Goal: Task Accomplishment & Management: Manage account settings

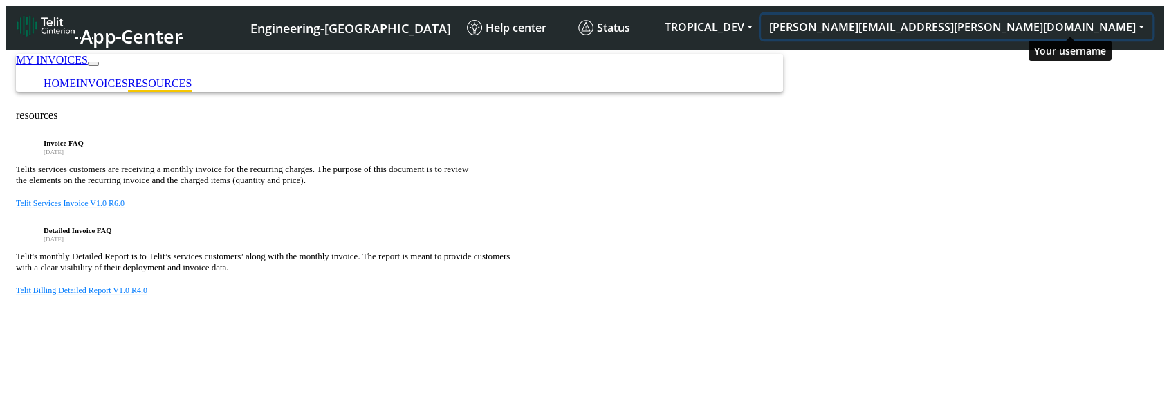
click at [1035, 18] on button "[EMAIL_ADDRESS][DOMAIN_NAME]" at bounding box center [957, 27] width 392 height 25
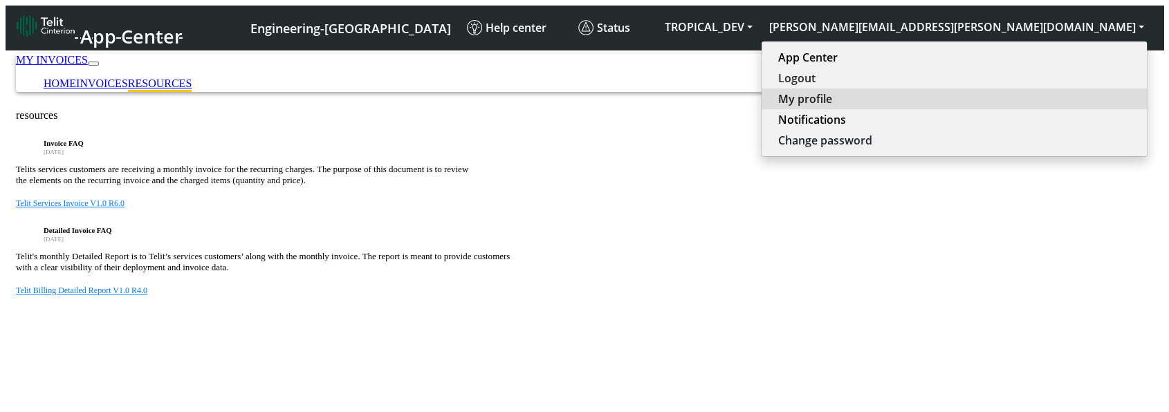
click at [1043, 100] on button "My profile" at bounding box center [954, 99] width 385 height 21
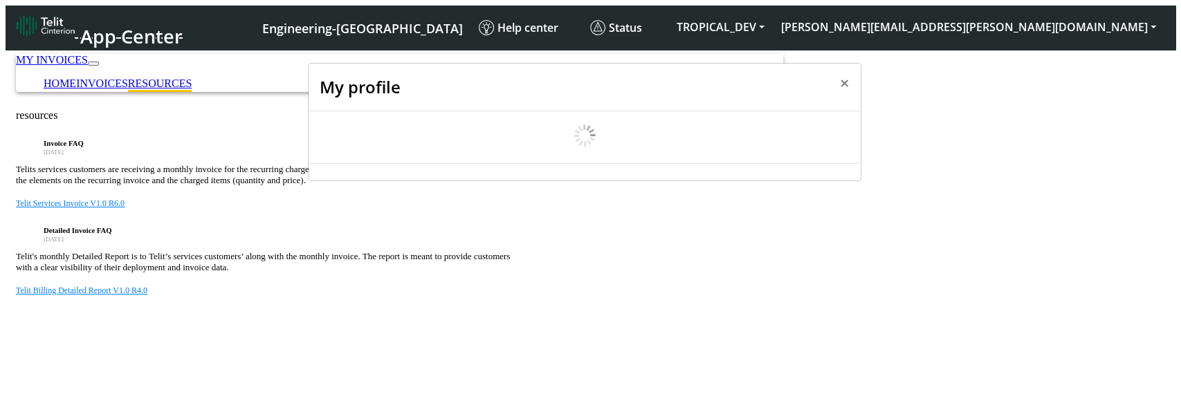
scroll to position [5, 0]
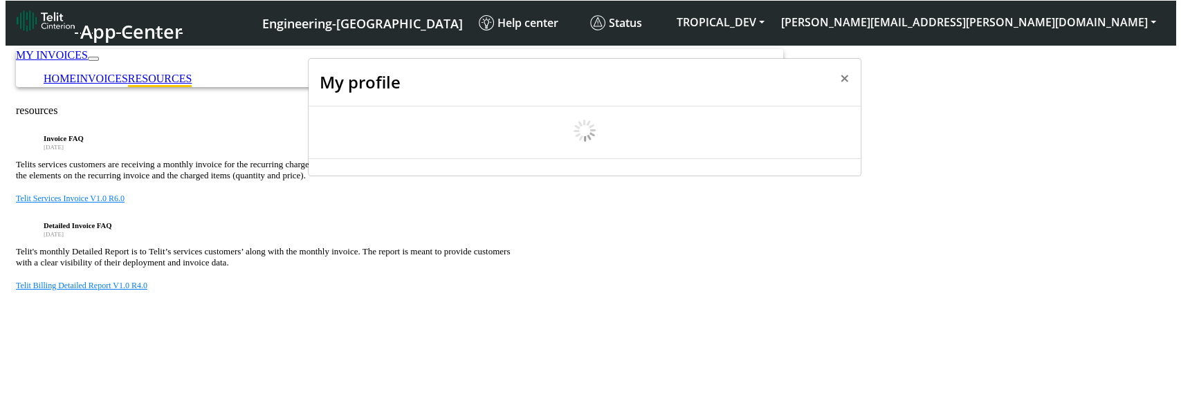
select select "en_US"
select select "5ea0823b1c5bd764010b9e0c"
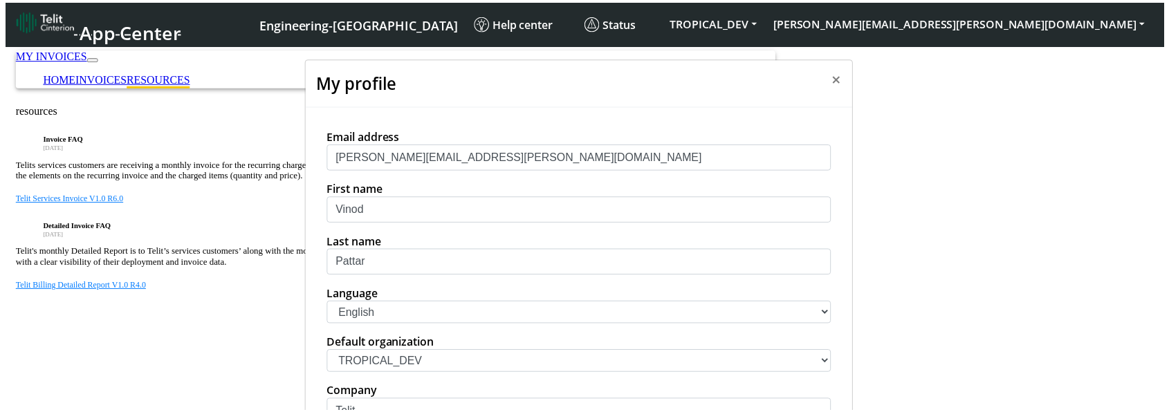
scroll to position [77, 0]
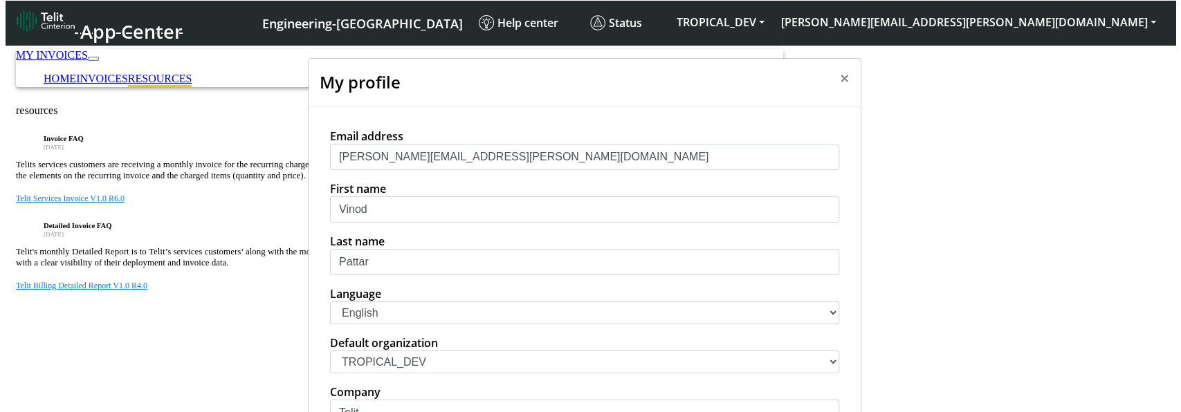
click at [430, 302] on select "中文 English Español" at bounding box center [584, 313] width 509 height 23
select select "zh_CN"
click at [330, 302] on select "中文 English Español" at bounding box center [584, 313] width 509 height 23
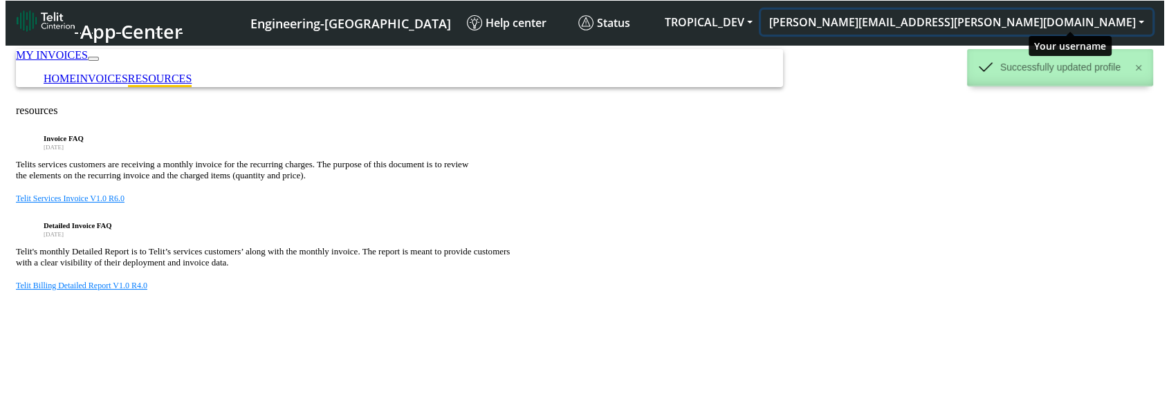
click at [1097, 18] on button "[PERSON_NAME][EMAIL_ADDRESS][PERSON_NAME][DOMAIN_NAME]" at bounding box center [957, 22] width 392 height 25
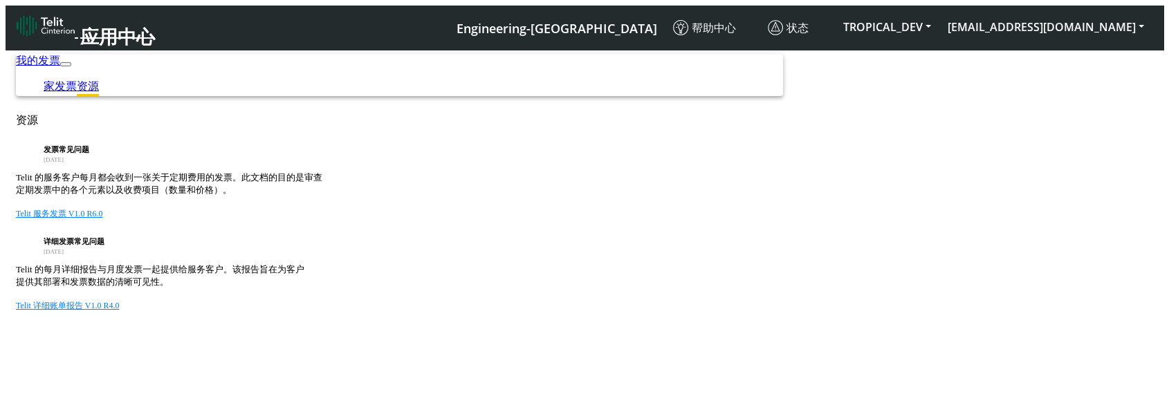
scroll to position [28, 0]
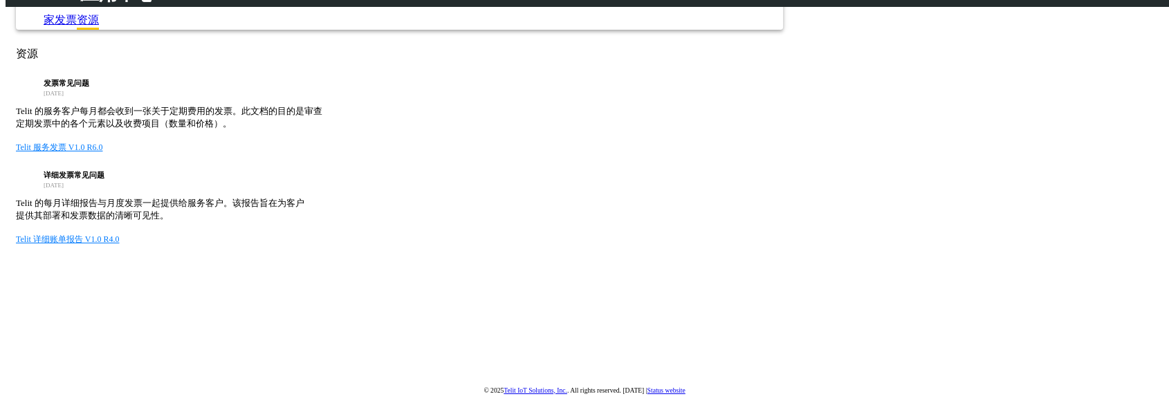
click at [584, 221] on div "发票常见问题 2017年10月29日 Telit 的服务客户每月都会收到一张关于定期费用的发票。此文档的目的是审查 定期发票中的各个元素以及收费项目（数量和价…" at bounding box center [584, 162] width 1137 height 167
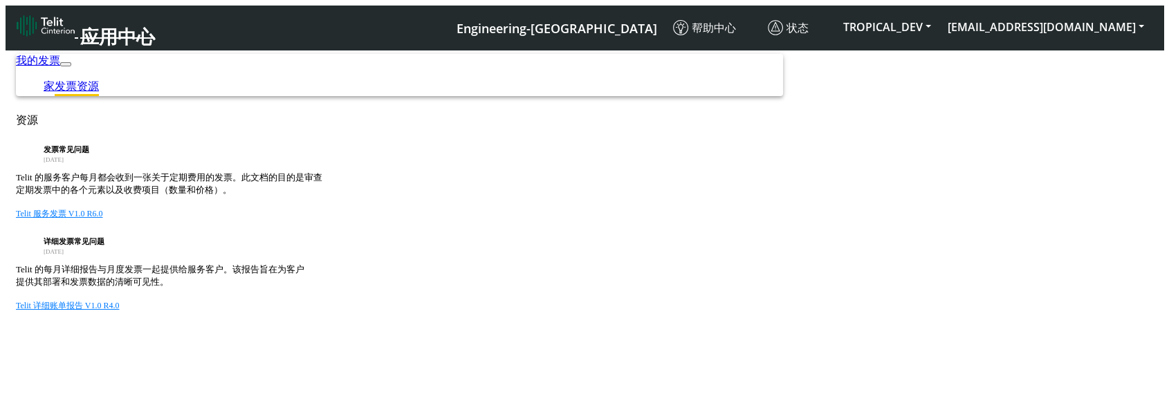
click at [77, 80] on link "发票" at bounding box center [66, 86] width 22 height 12
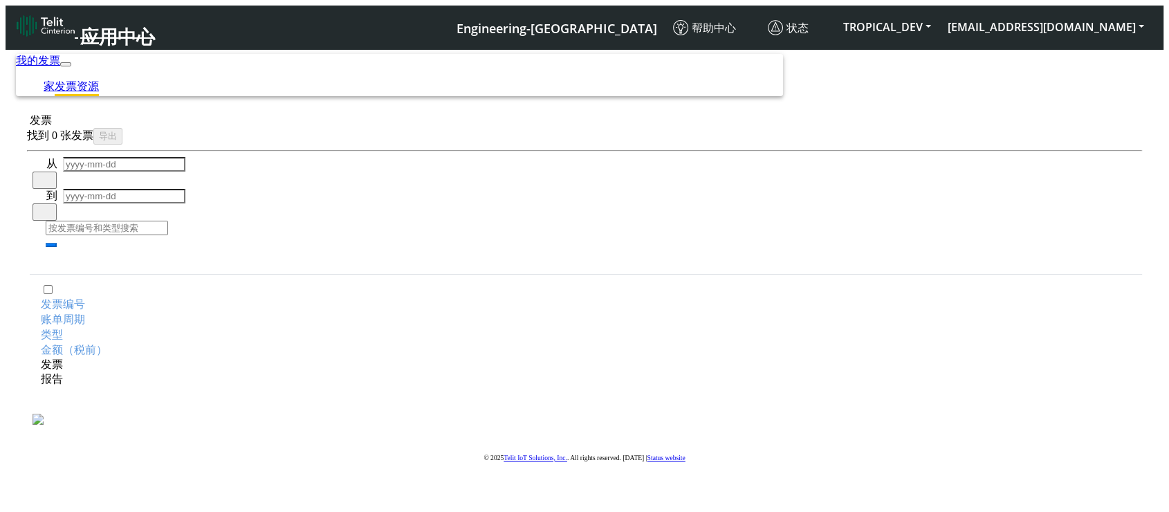
click at [99, 80] on link "资源" at bounding box center [88, 86] width 22 height 12
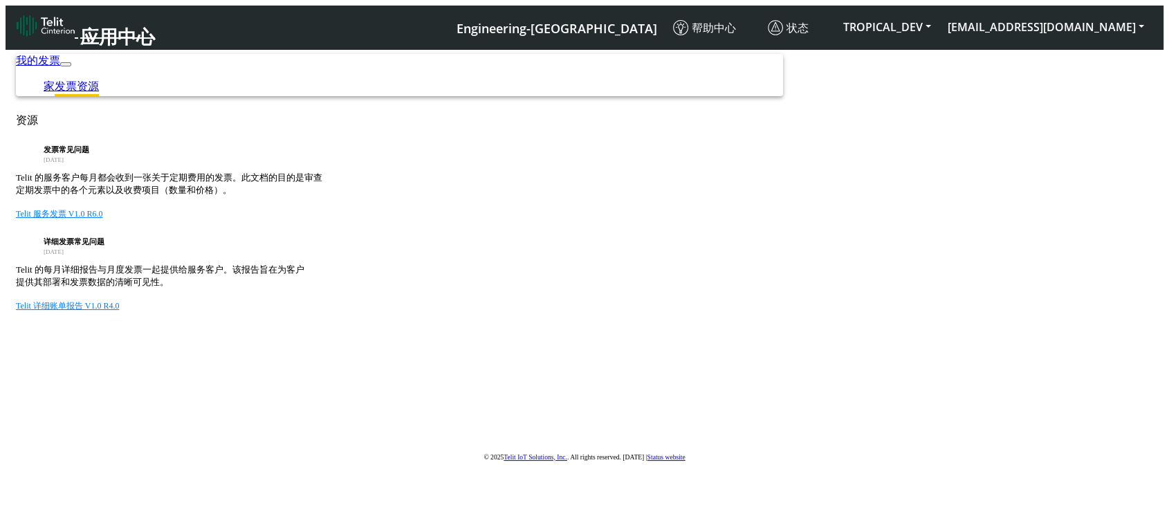
click at [77, 80] on link "发票" at bounding box center [66, 86] width 22 height 12
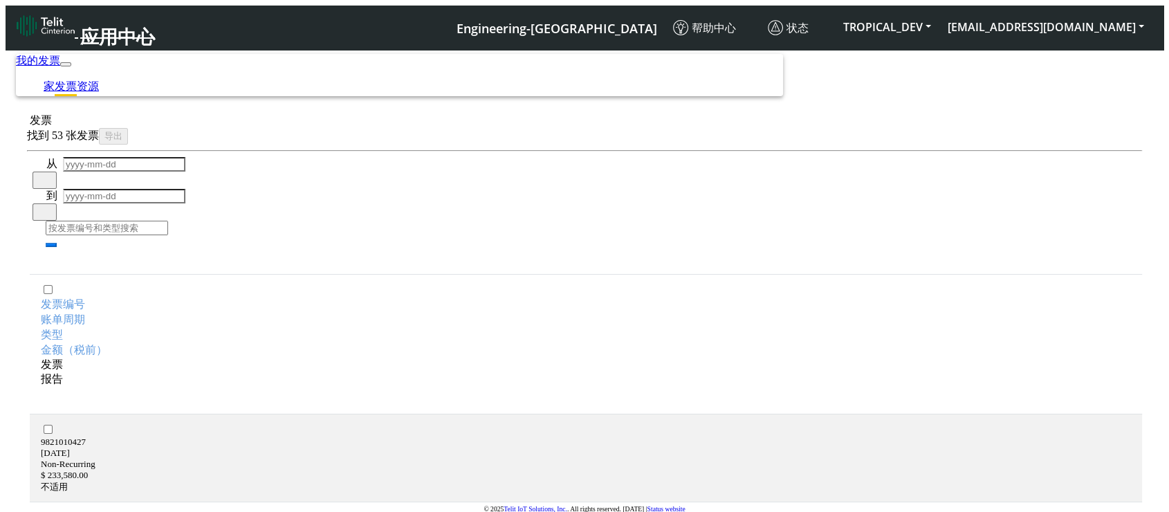
click at [55, 284] on span at bounding box center [55, 290] width 0 height 12
click at [53, 285] on input "checkbox" at bounding box center [48, 289] width 9 height 9
checkbox input "true"
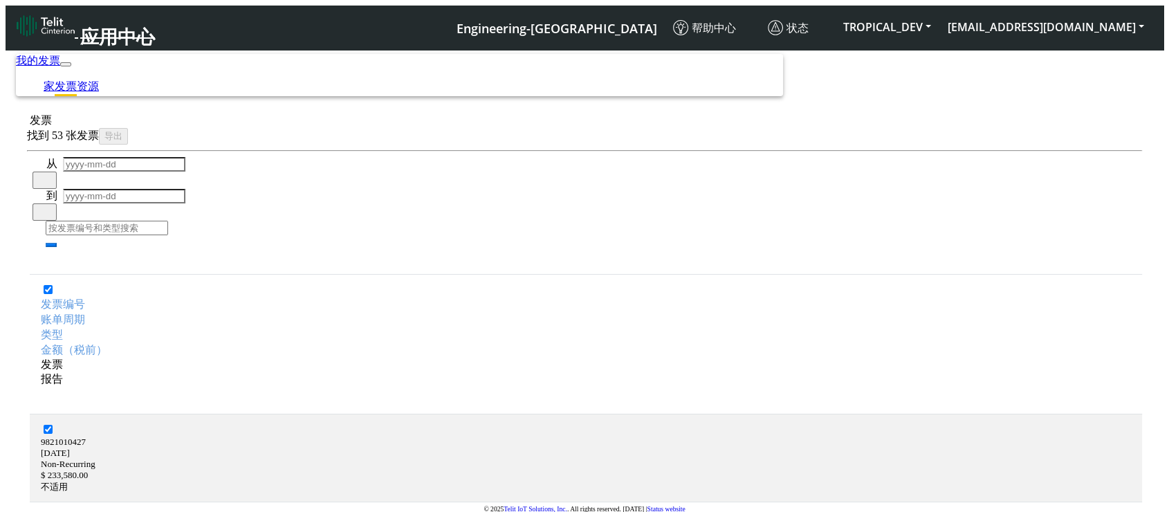
checkbox input "true"
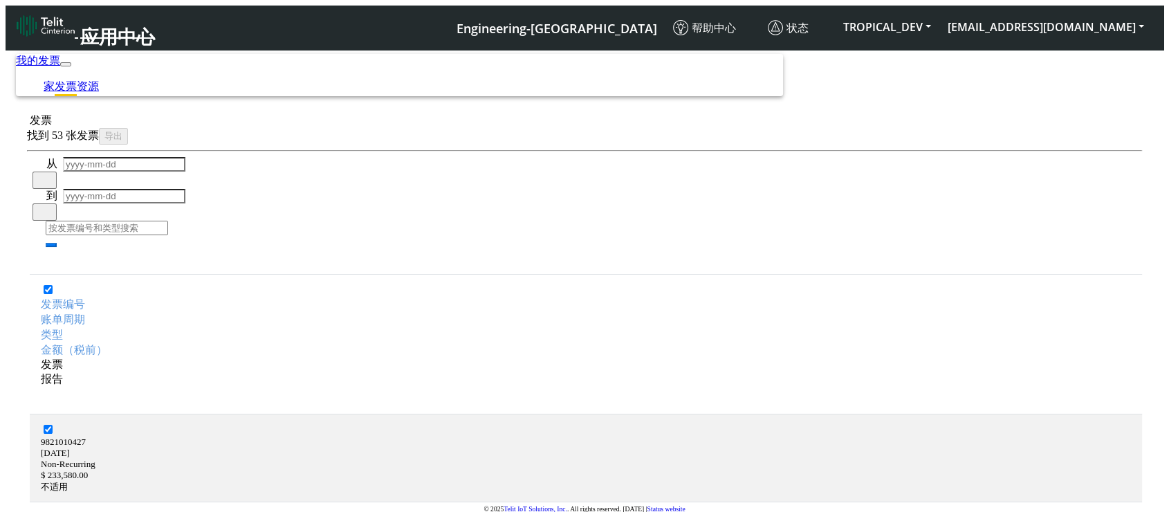
checkbox input "true"
click at [55, 80] on link "家" at bounding box center [49, 86] width 11 height 12
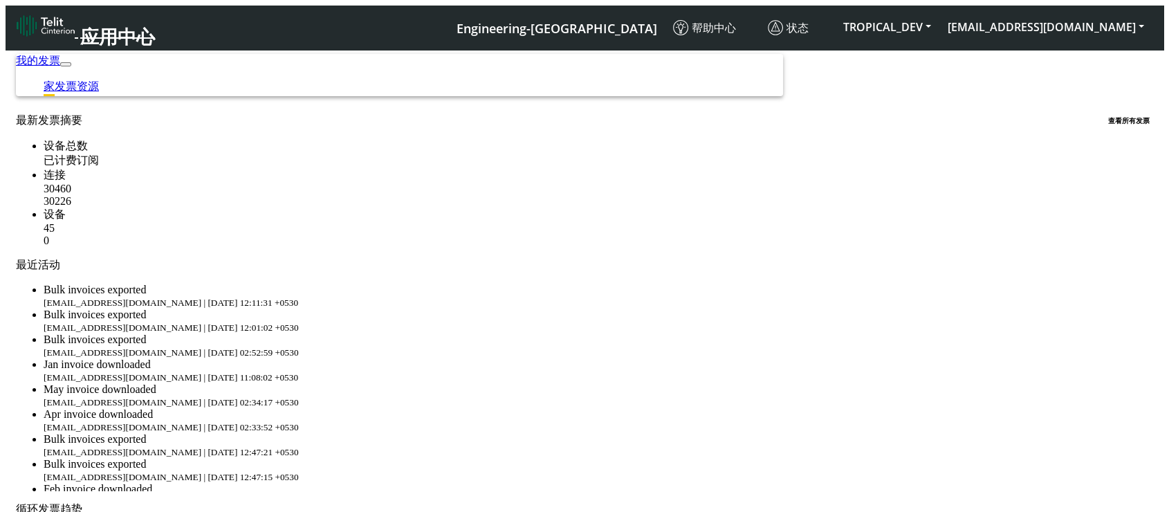
click at [1108, 117] on span "查看所有发票" at bounding box center [1130, 120] width 45 height 15
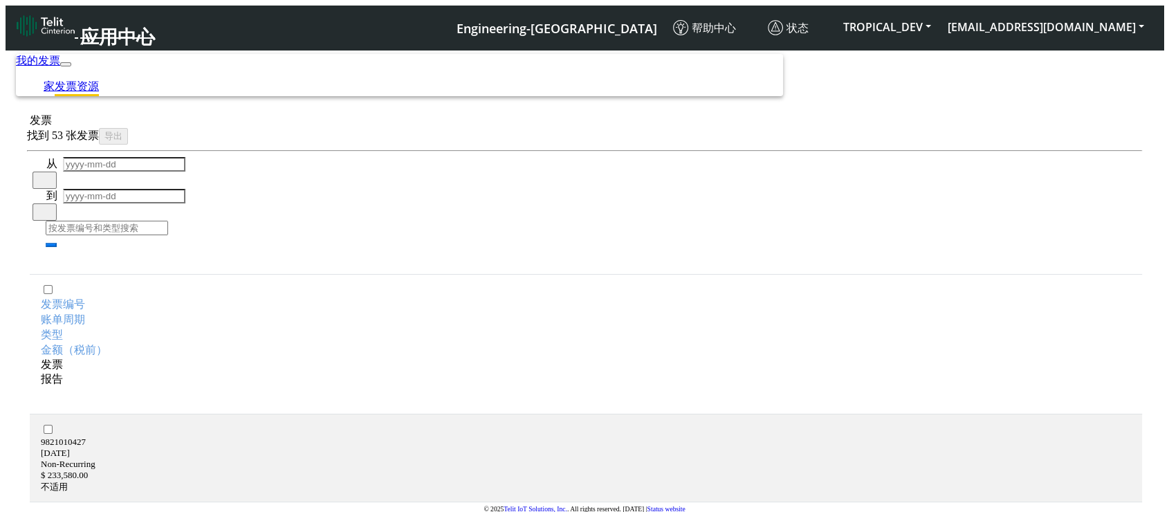
click at [99, 80] on link "资源" at bounding box center [88, 86] width 22 height 12
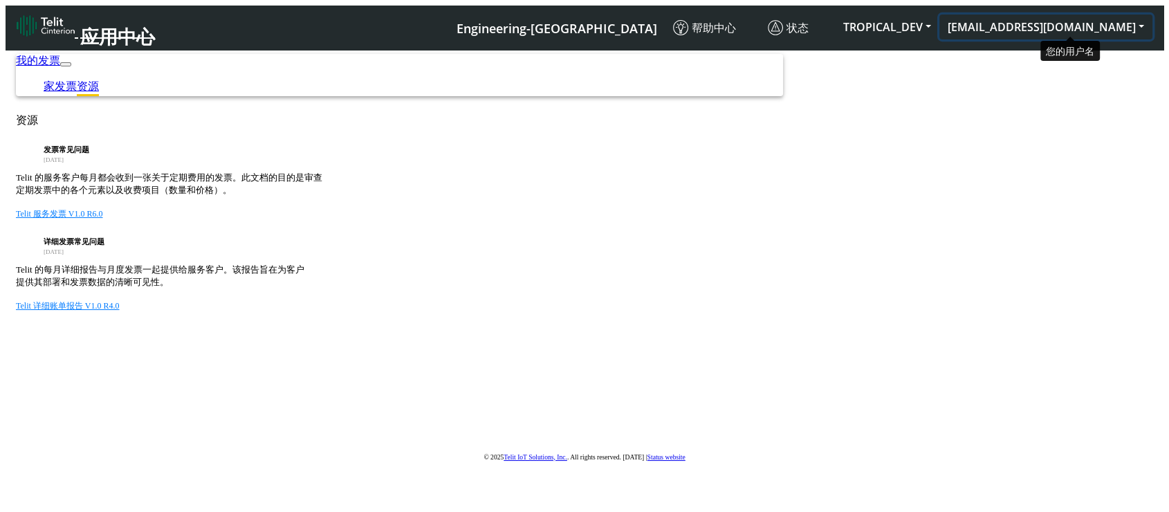
click at [1052, 15] on button "[PERSON_NAME][EMAIL_ADDRESS][PERSON_NAME][DOMAIN_NAME]" at bounding box center [1046, 27] width 213 height 25
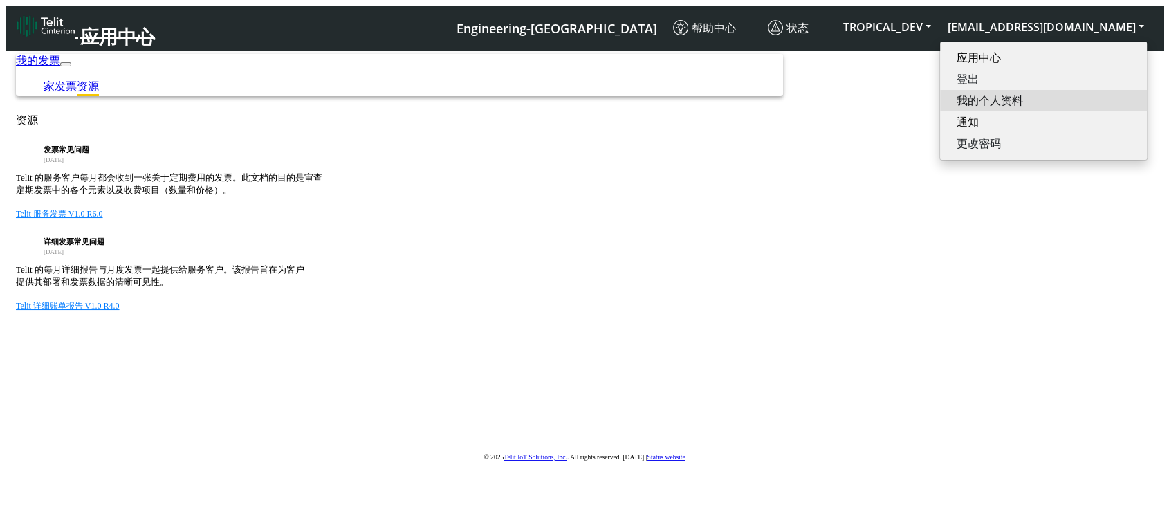
click at [1057, 102] on button "我的个人资料" at bounding box center [1043, 100] width 207 height 21
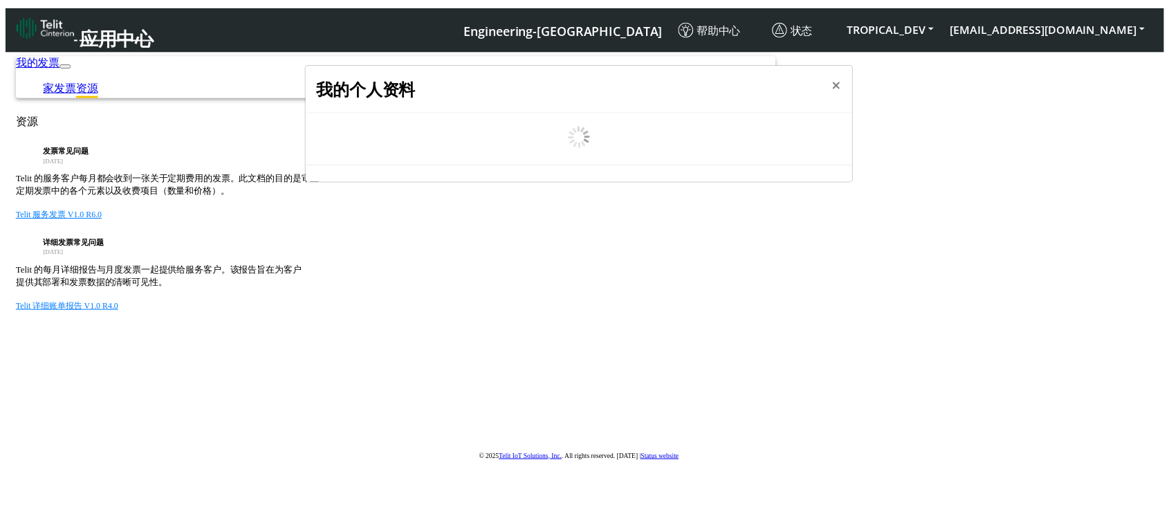
scroll to position [5, 0]
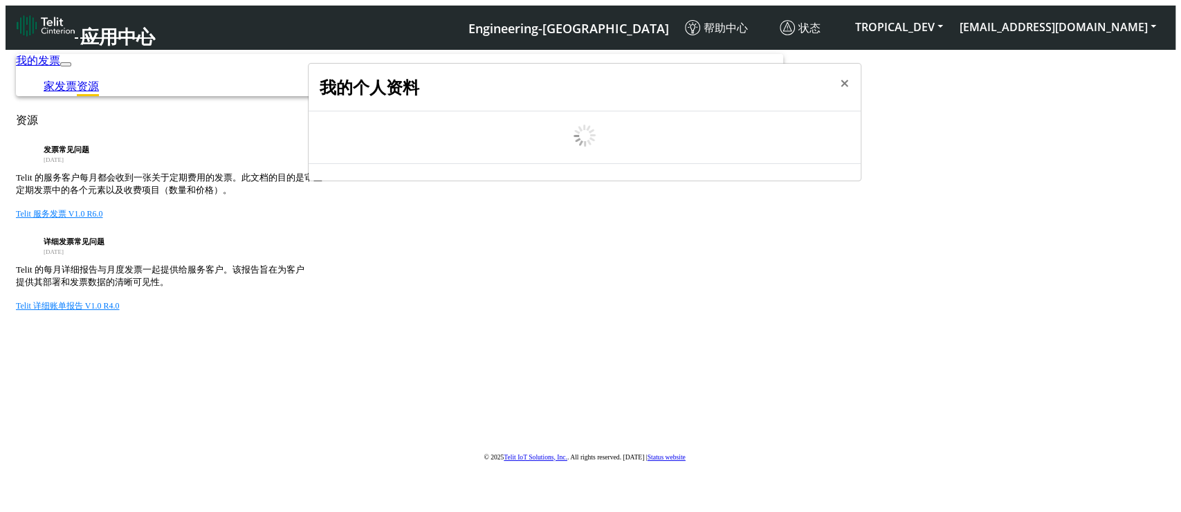
select select "5ea0823b1c5bd764010b9e0c"
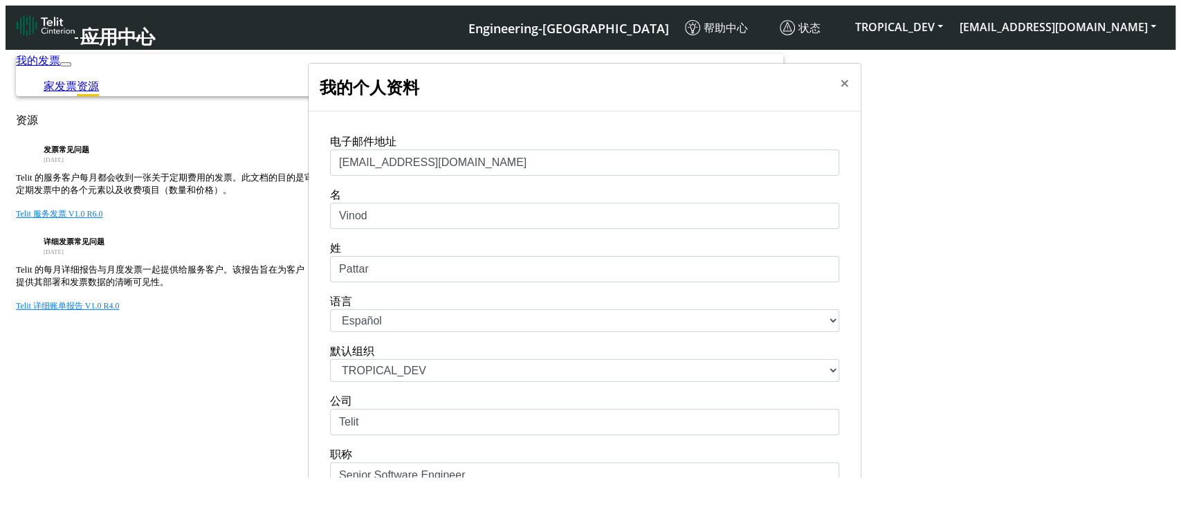
click at [448, 332] on select "中文 English Español" at bounding box center [584, 320] width 509 height 23
select select "en_US"
click at [330, 323] on select "中文 English Español" at bounding box center [584, 320] width 509 height 23
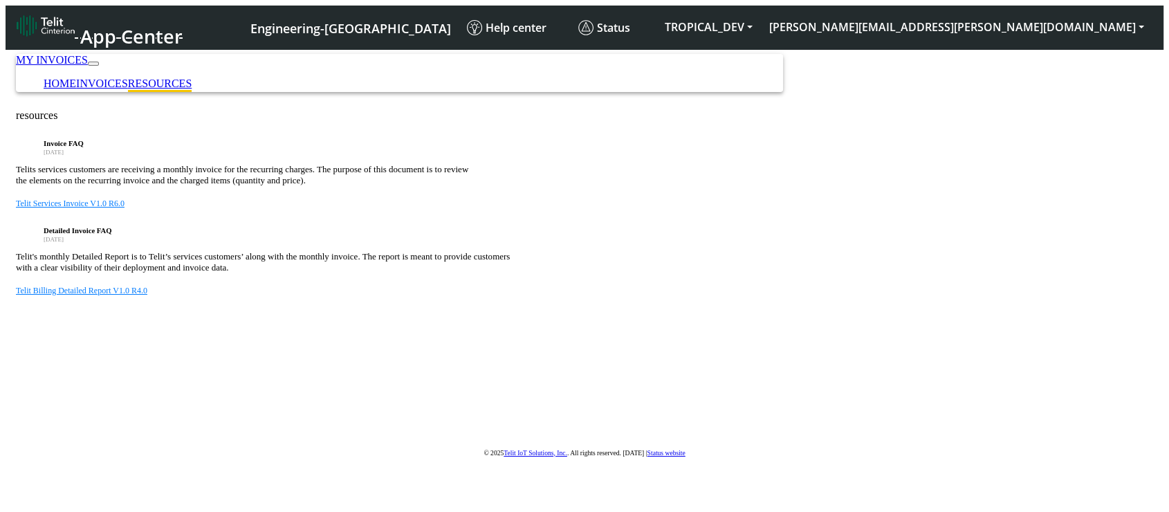
click at [725, 244] on div "Detailed Invoice FAQ January 23, 2019" at bounding box center [584, 235] width 1137 height 18
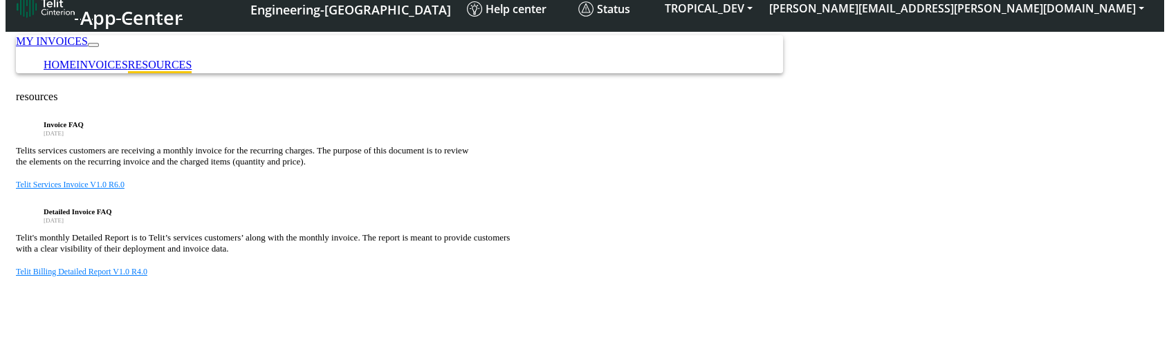
scroll to position [82, 0]
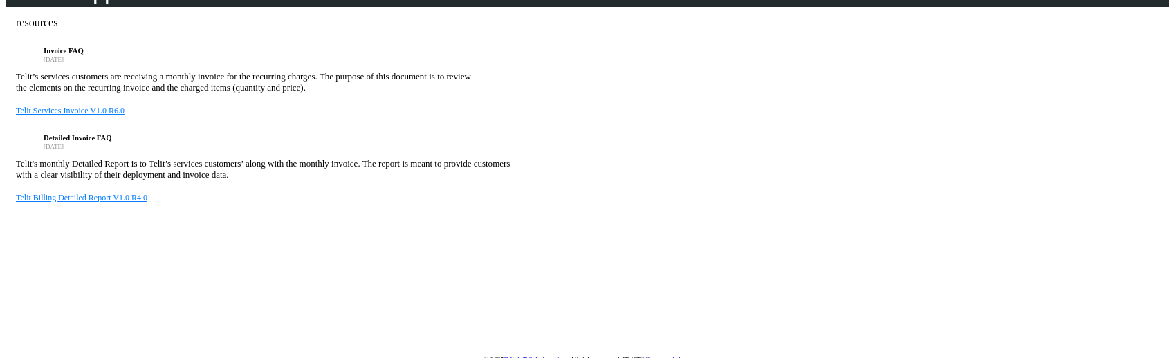
scroll to position [82, 0]
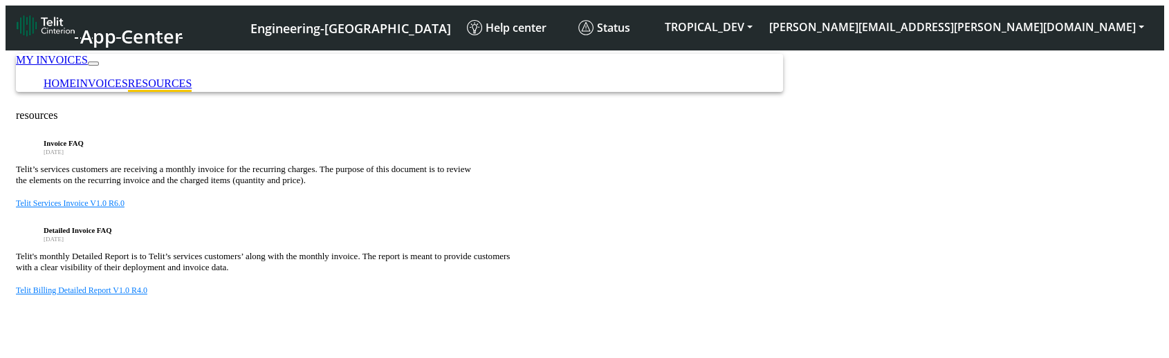
scroll to position [82, 0]
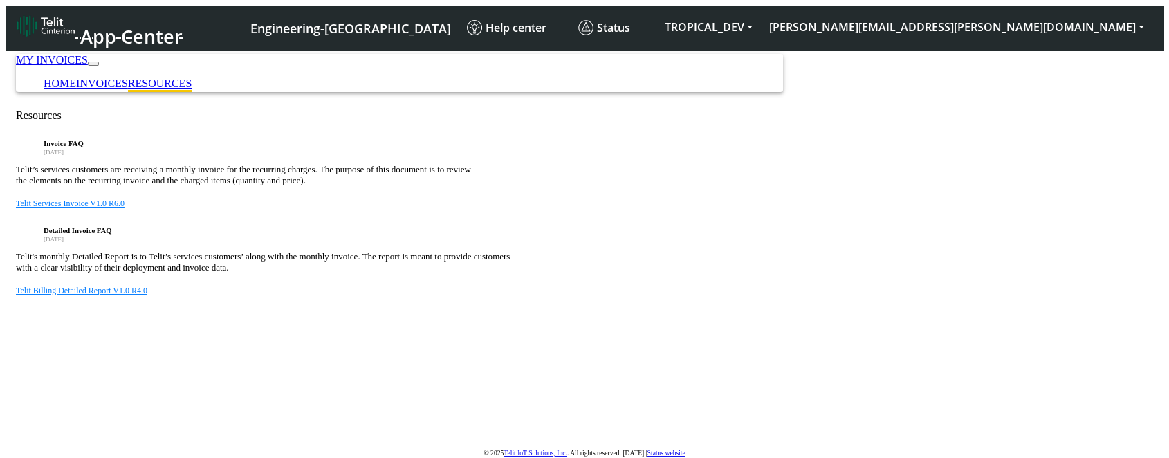
scroll to position [21, 0]
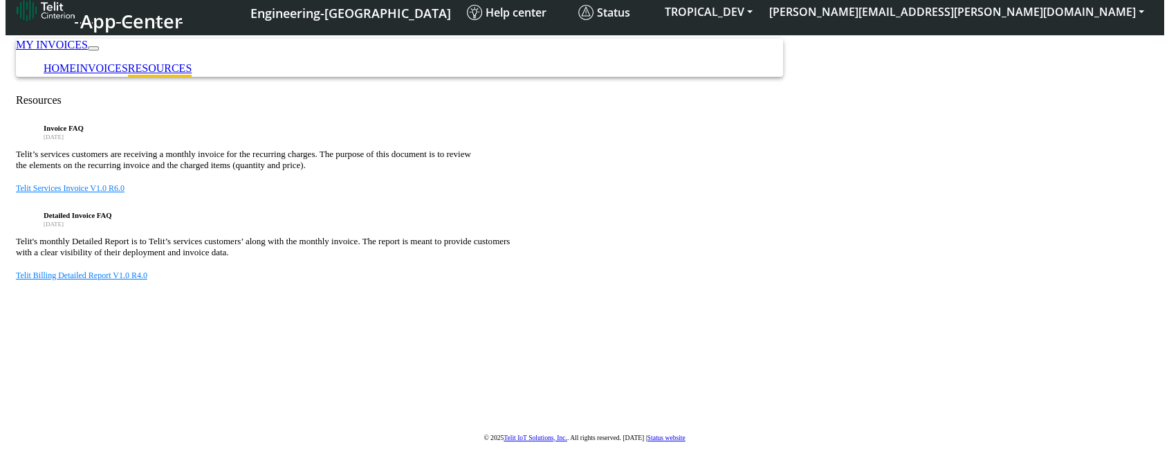
click at [847, 258] on div "Telit's monthly Detailed Report is to Telit’s services customers’ along with th…" at bounding box center [584, 247] width 1137 height 22
click at [842, 258] on div "Telit's monthly Detailed Report is to Telit’s services customers’ along with th…" at bounding box center [584, 247] width 1137 height 22
click at [807, 171] on article "Telit’s services customers are receiving a monthly invoice for the recurring ch…" at bounding box center [584, 160] width 1137 height 22
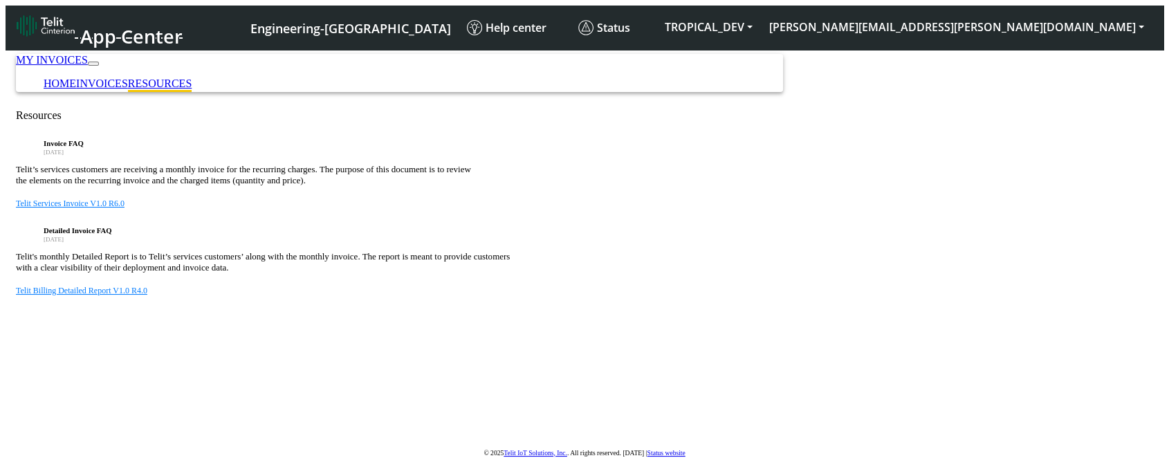
click at [726, 209] on div "Invoice FAQ [DATE] Telit’s services customers are receiving a monthly invoice f…" at bounding box center [584, 174] width 1137 height 70
